Goal: Book appointment/travel/reservation

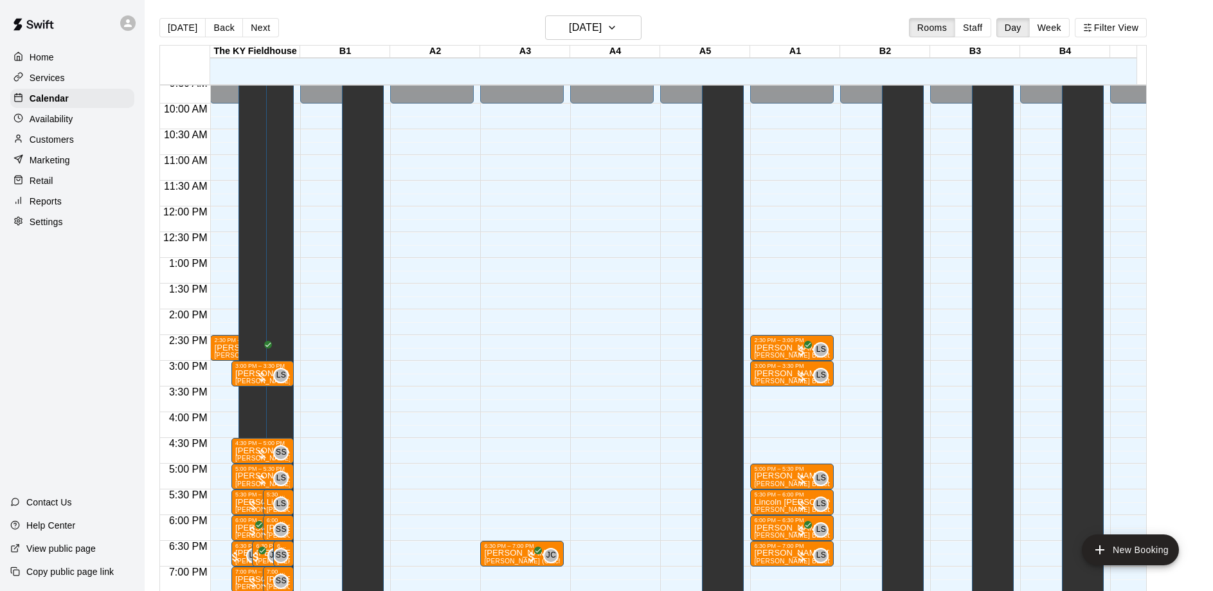
scroll to position [21, 0]
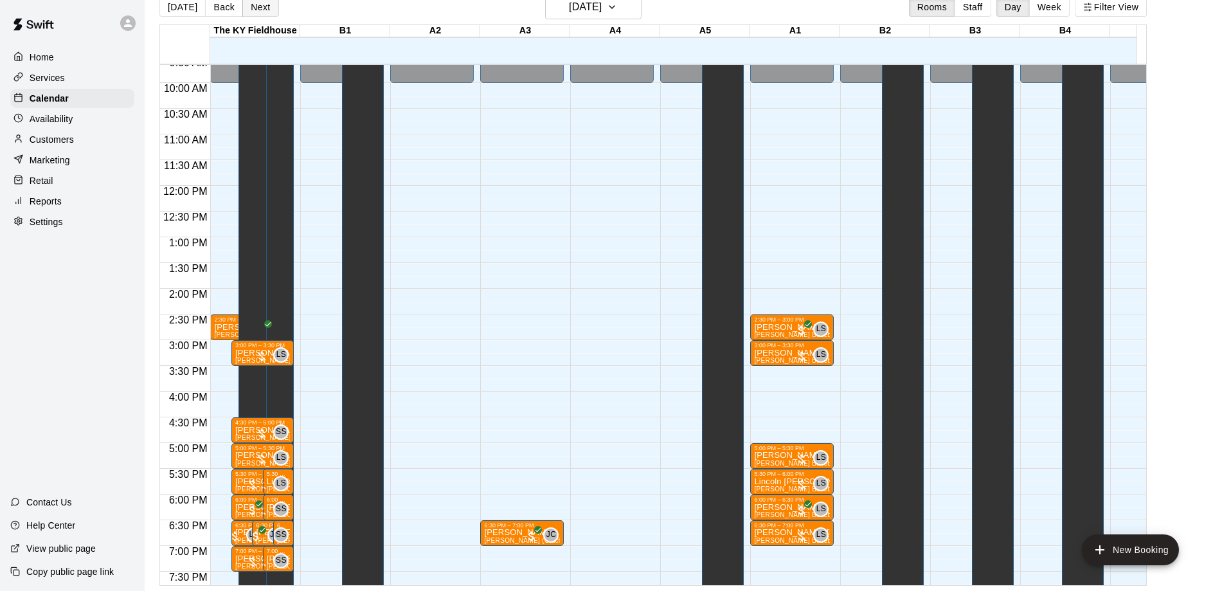
click at [262, 13] on button "Next" at bounding box center [260, 6] width 36 height 19
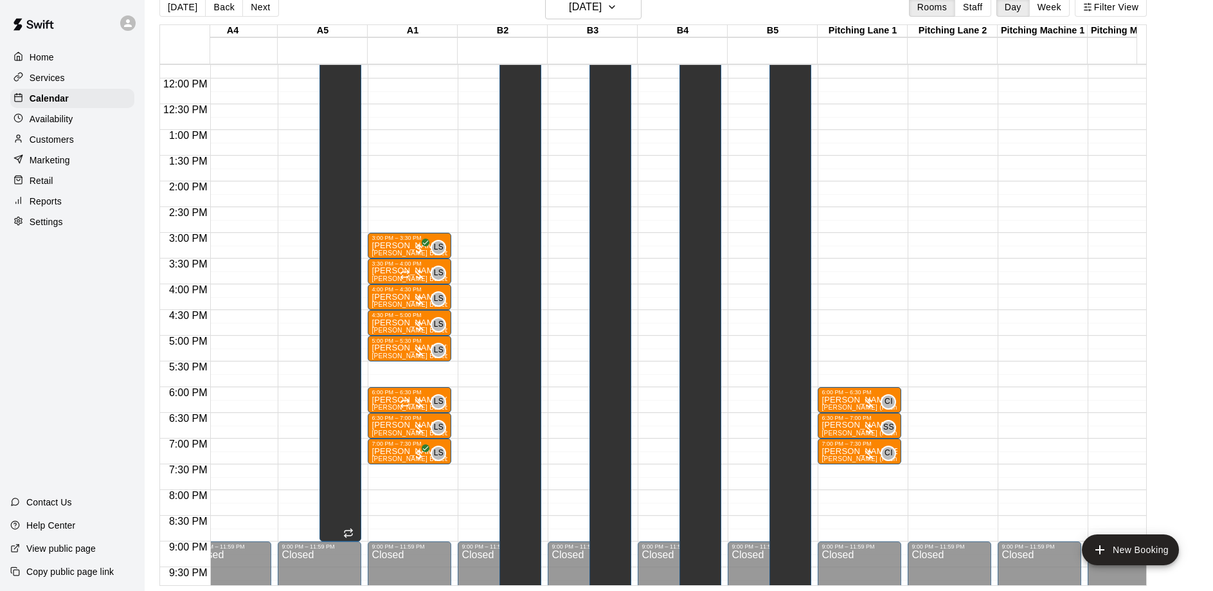
scroll to position [0, 0]
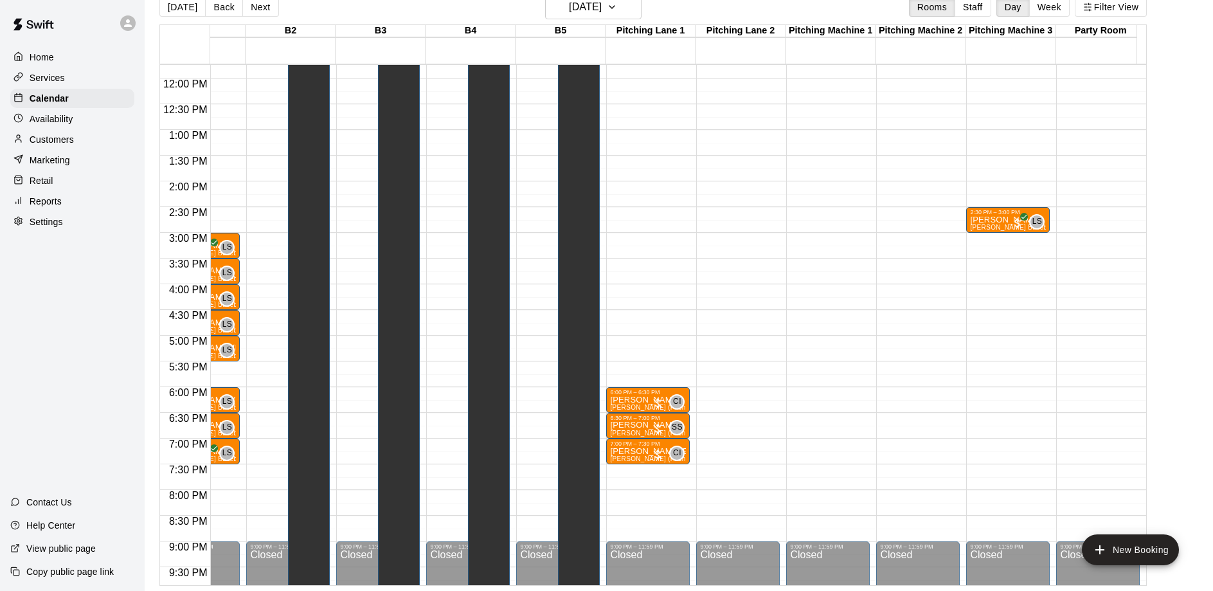
click at [994, 235] on div "12:00 AM – 10:00 AM Closed 2:30 PM – 3:00 PM [PERSON_NAME] [PERSON_NAME] Baseba…" at bounding box center [1008, 79] width 84 height 1234
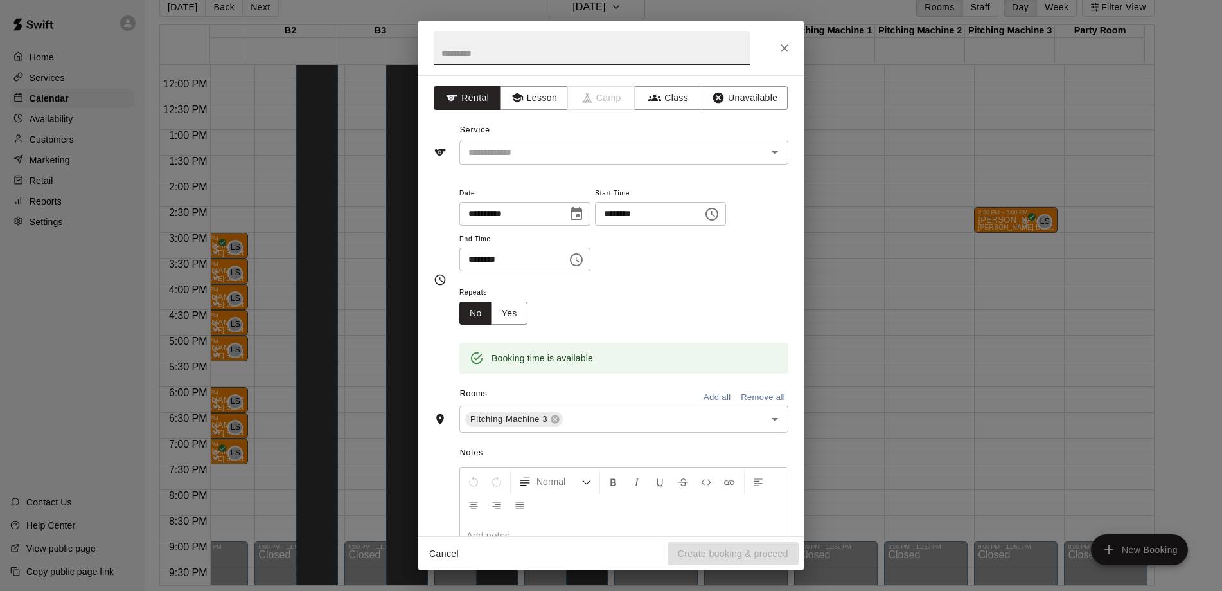
click at [435, 558] on button "Cancel" at bounding box center [443, 554] width 41 height 24
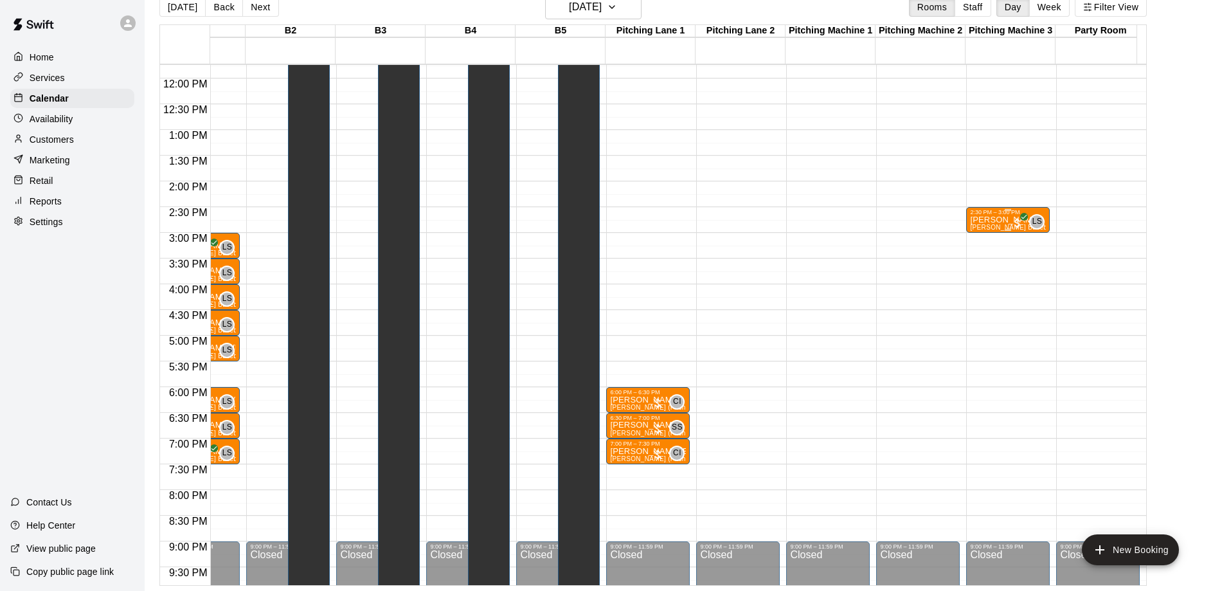
click at [986, 215] on div "2:30 PM – 3:00 PM" at bounding box center [1008, 212] width 76 height 6
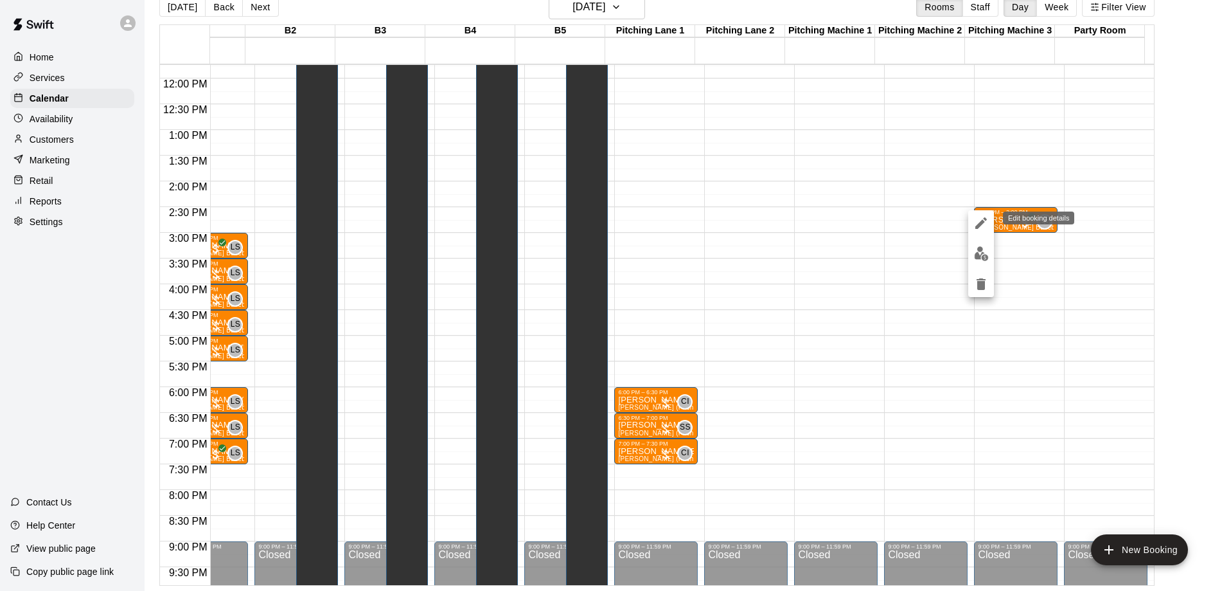
click at [982, 233] on button "edit" at bounding box center [981, 223] width 26 height 26
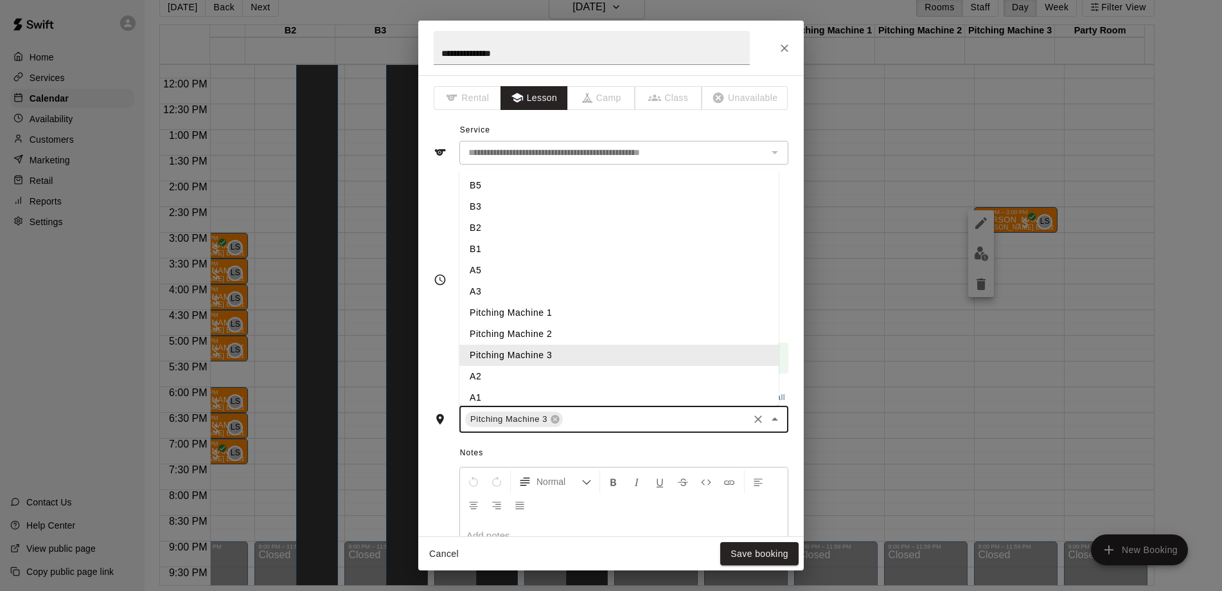
click at [565, 416] on input "text" at bounding box center [656, 419] width 182 height 16
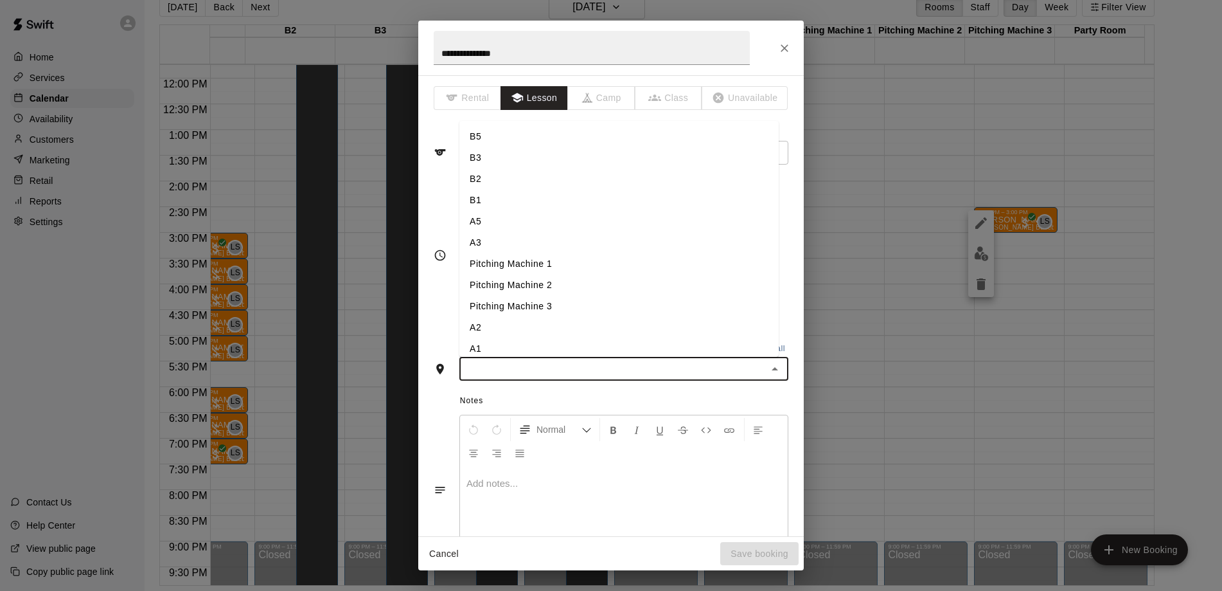
type input "*"
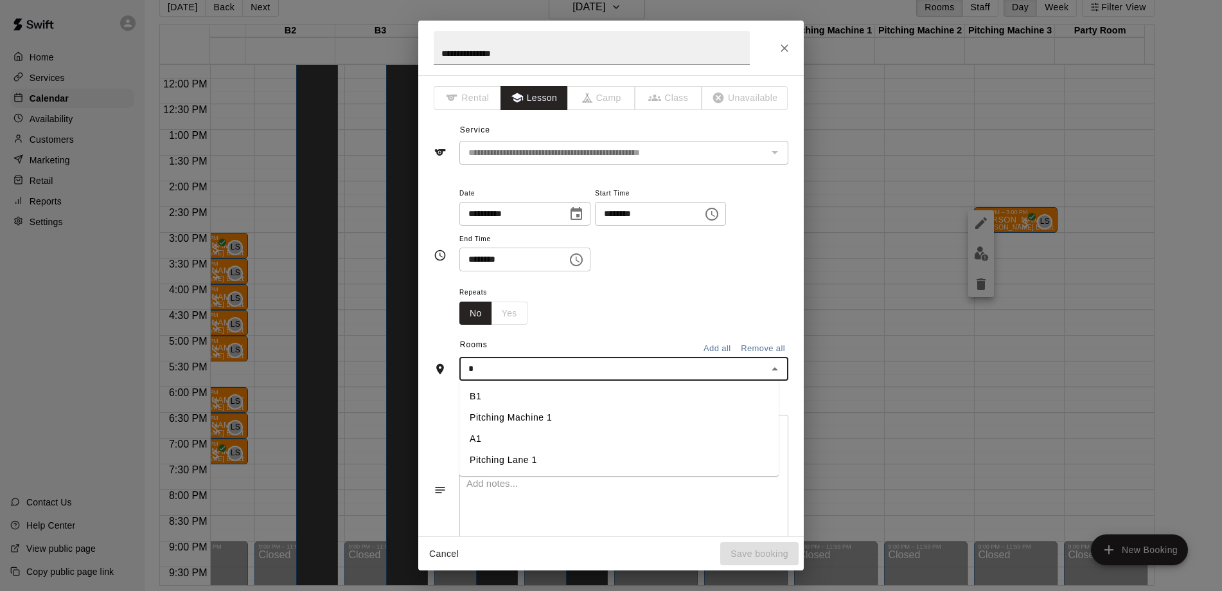
click at [537, 440] on li "A1" at bounding box center [618, 438] width 319 height 21
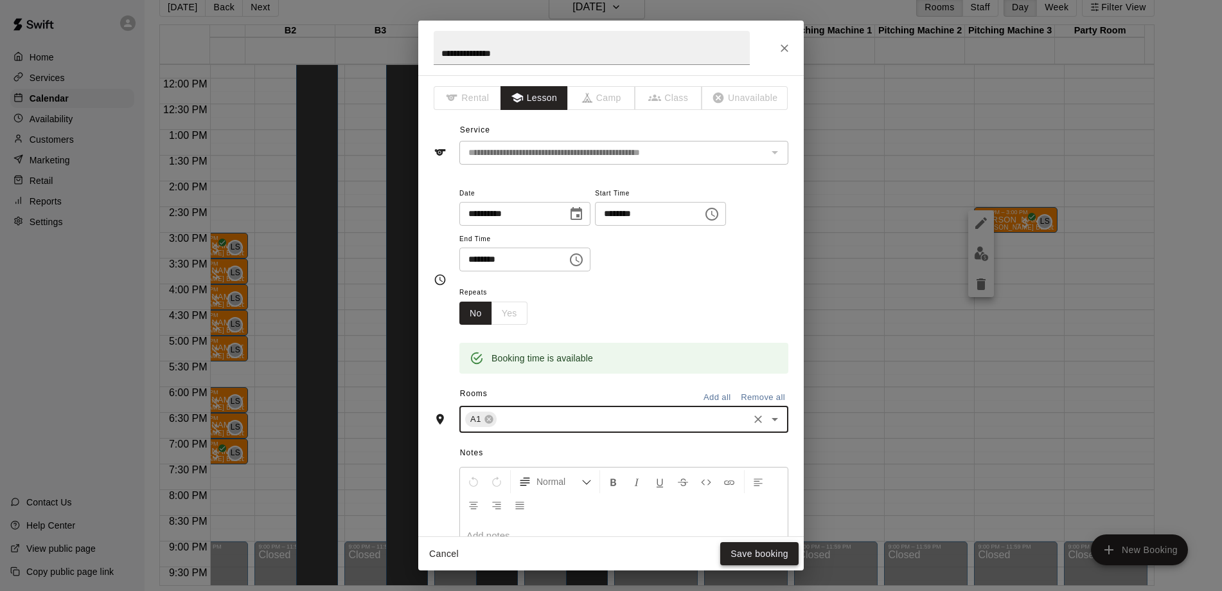
click at [769, 558] on button "Save booking" at bounding box center [759, 554] width 78 height 24
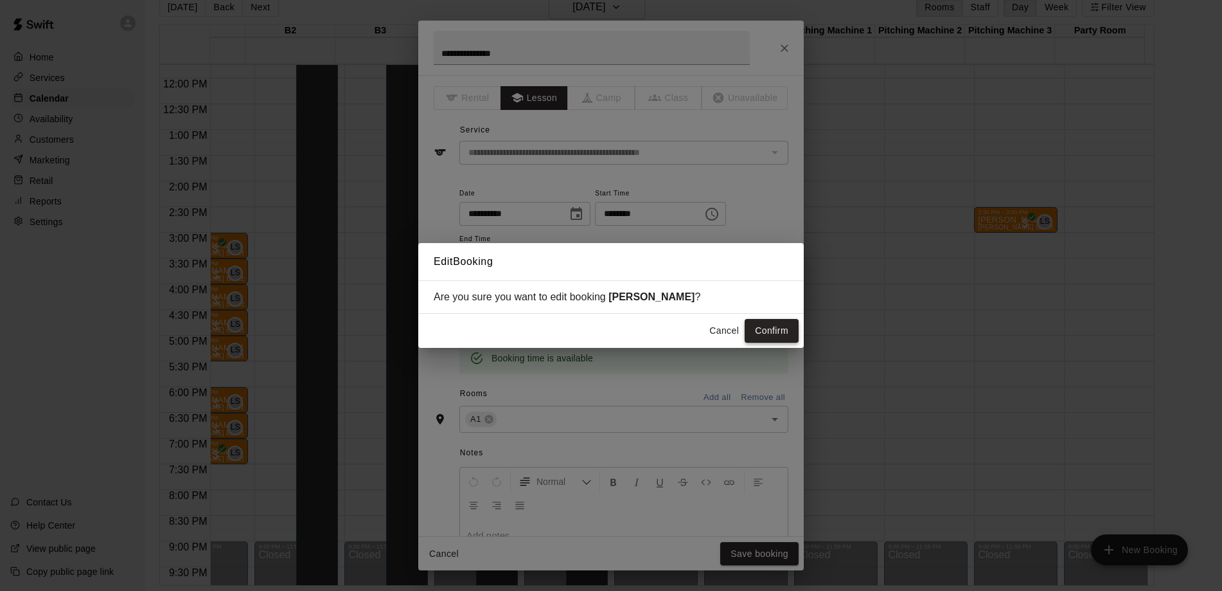
click at [777, 319] on button "Confirm" at bounding box center [772, 331] width 54 height 24
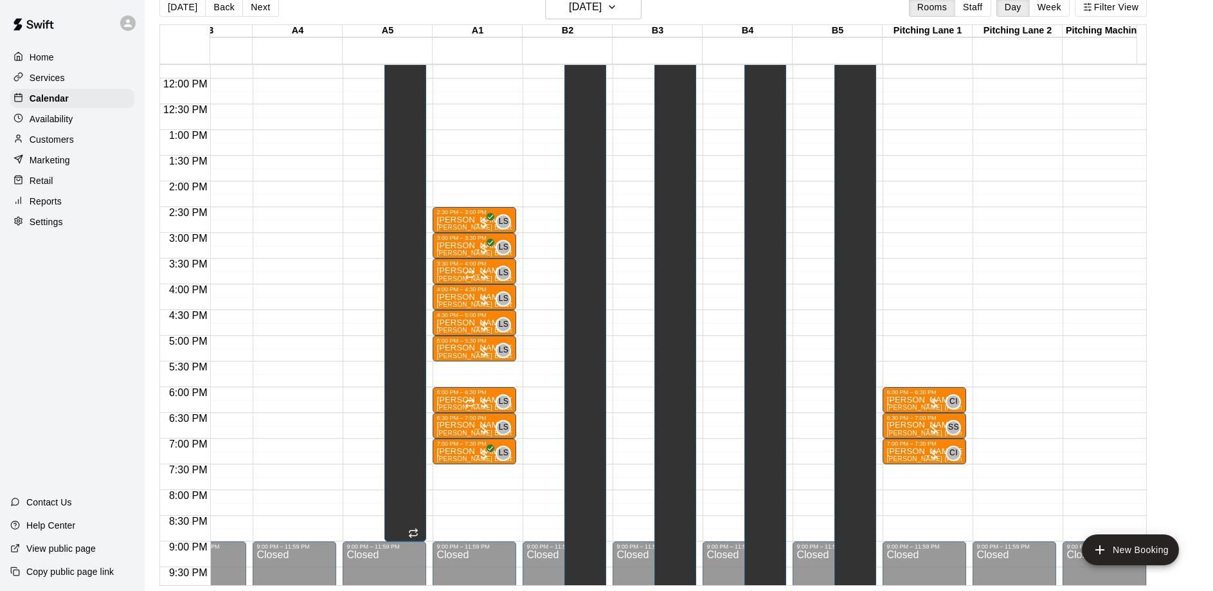
scroll to position [0, 317]
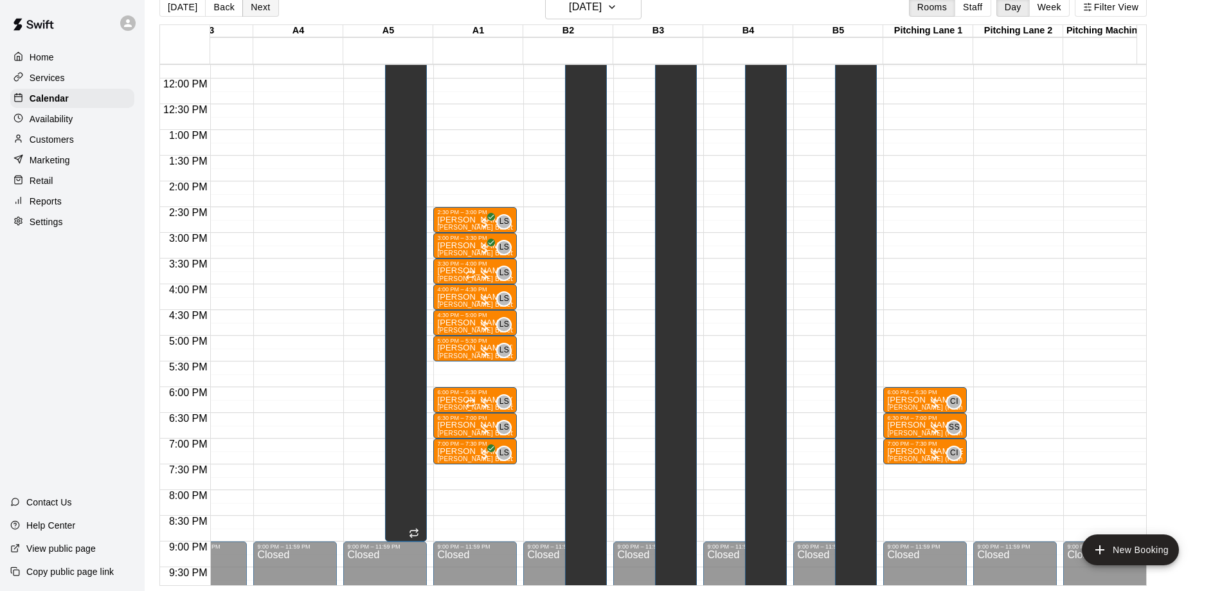
click at [269, 8] on button "Next" at bounding box center [260, 6] width 36 height 19
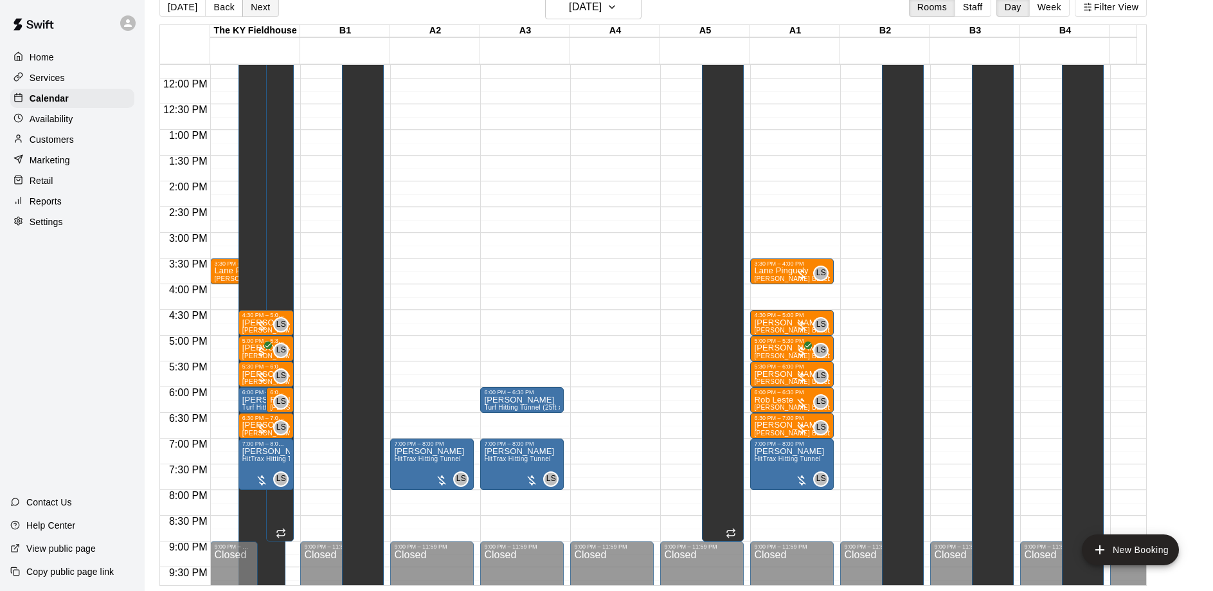
click at [261, 6] on button "Next" at bounding box center [260, 6] width 36 height 19
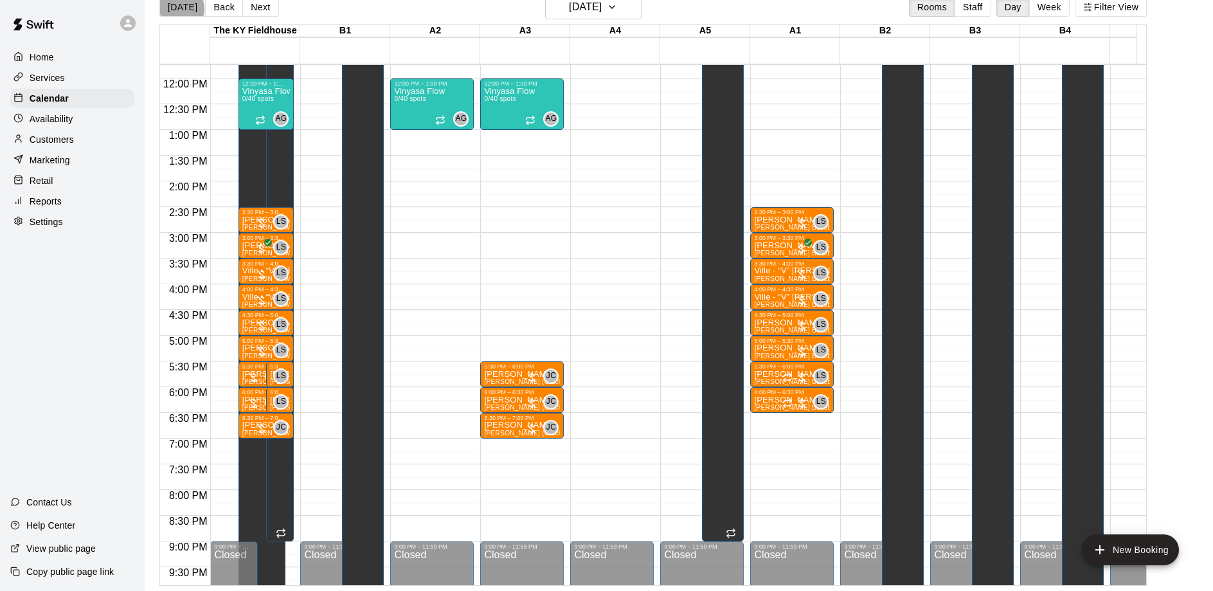
click at [177, 8] on button "[DATE]" at bounding box center [182, 6] width 46 height 19
